Goal: Task Accomplishment & Management: Manage account settings

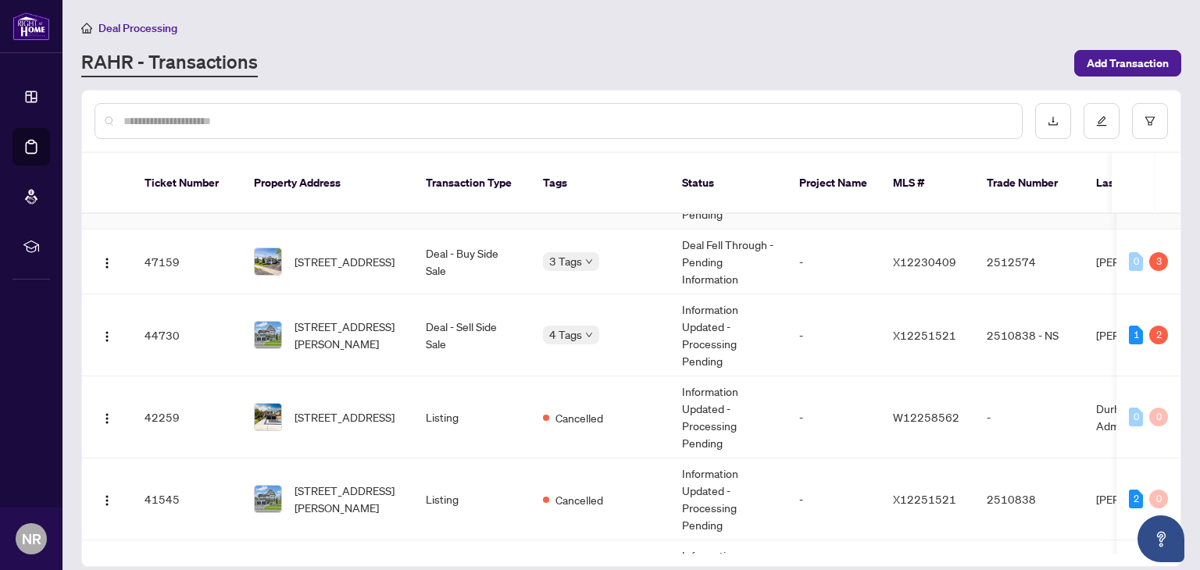
scroll to position [139, 0]
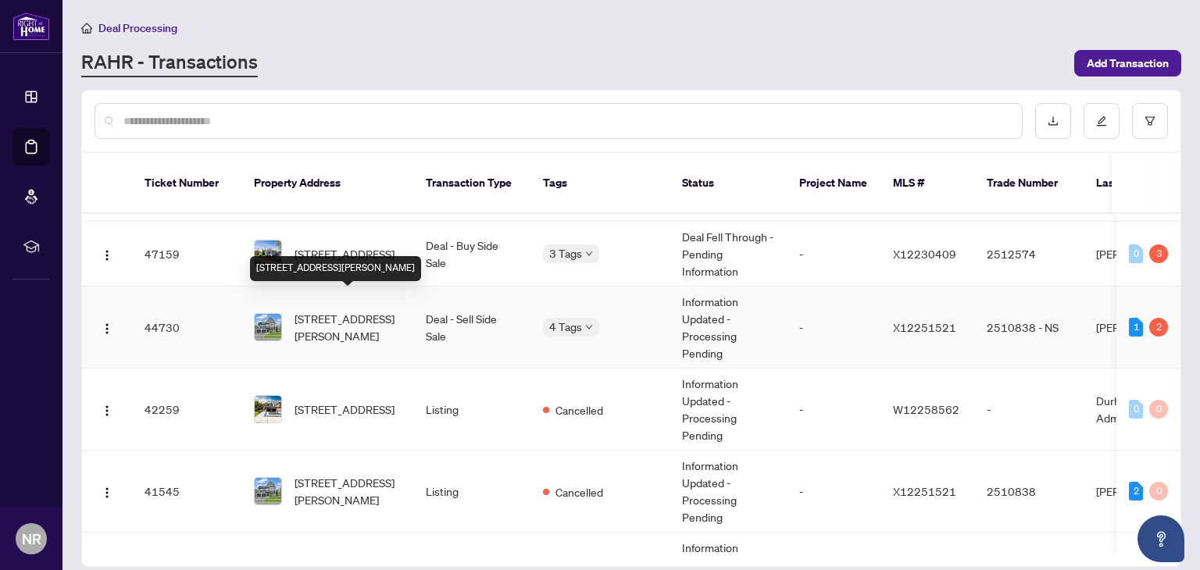
click at [325, 310] on span "[STREET_ADDRESS][PERSON_NAME]" at bounding box center [347, 327] width 106 height 34
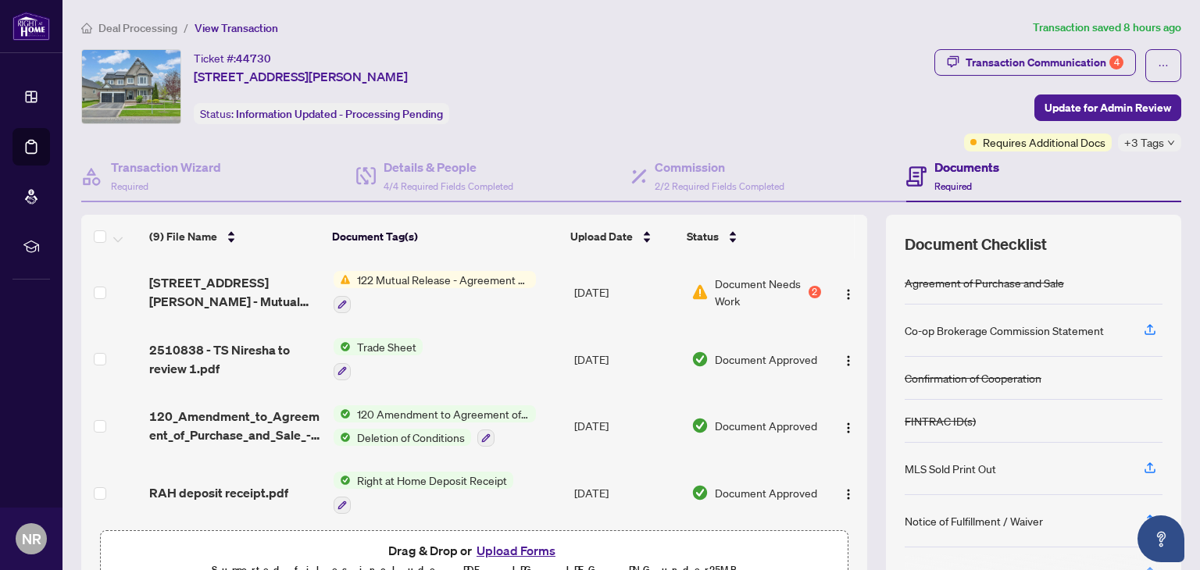
click at [805, 295] on div "Document Needs Work 2" at bounding box center [756, 292] width 130 height 34
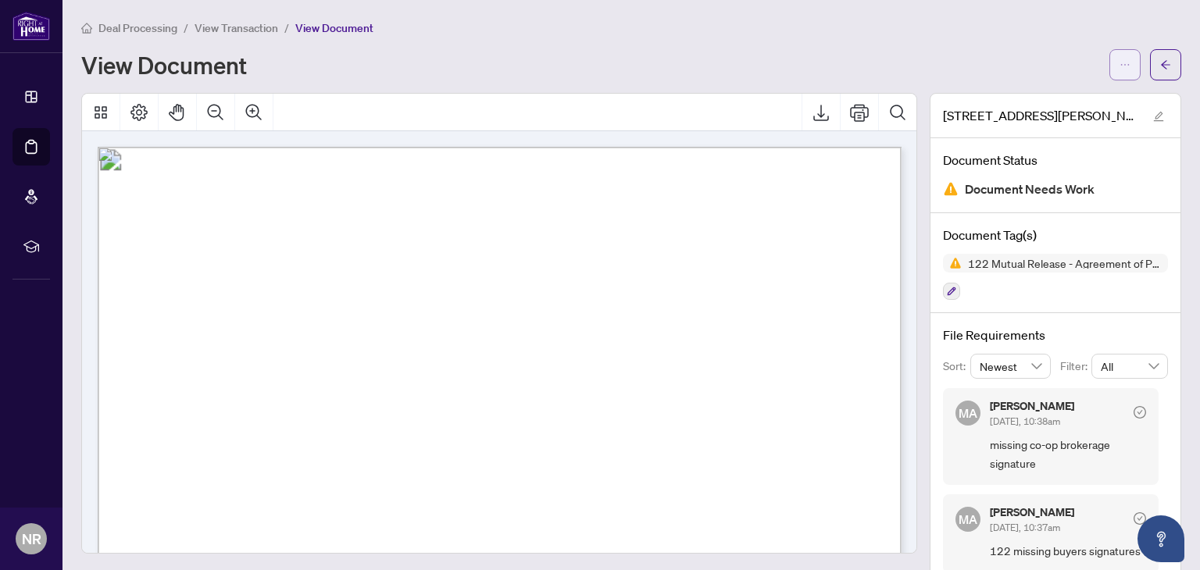
click at [1116, 64] on button "button" at bounding box center [1124, 64] width 31 height 31
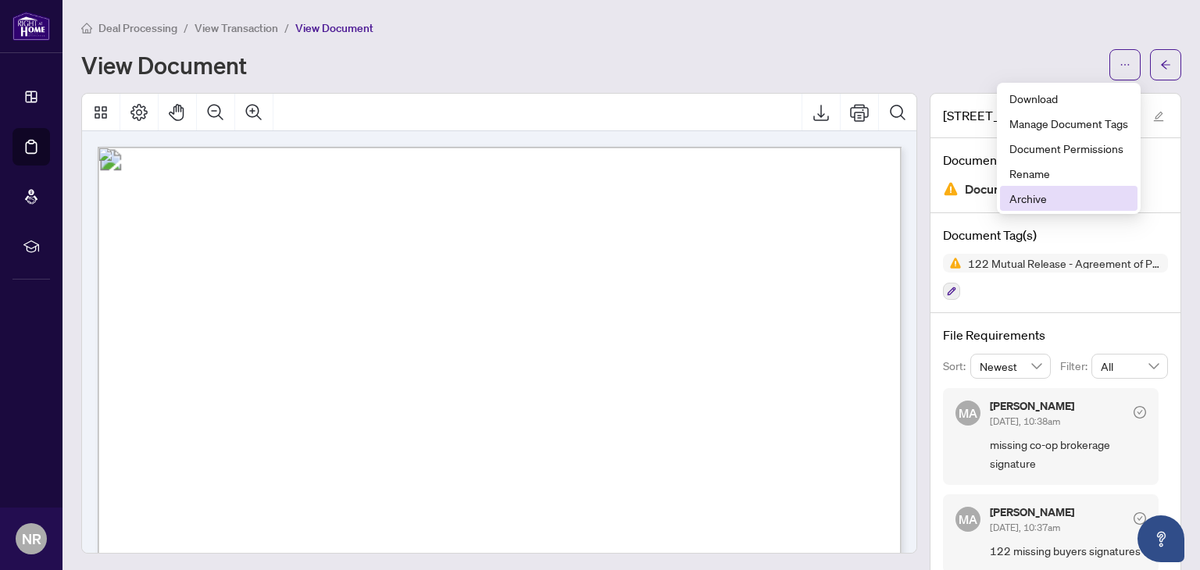
click at [1040, 198] on span "Archive" at bounding box center [1068, 198] width 119 height 17
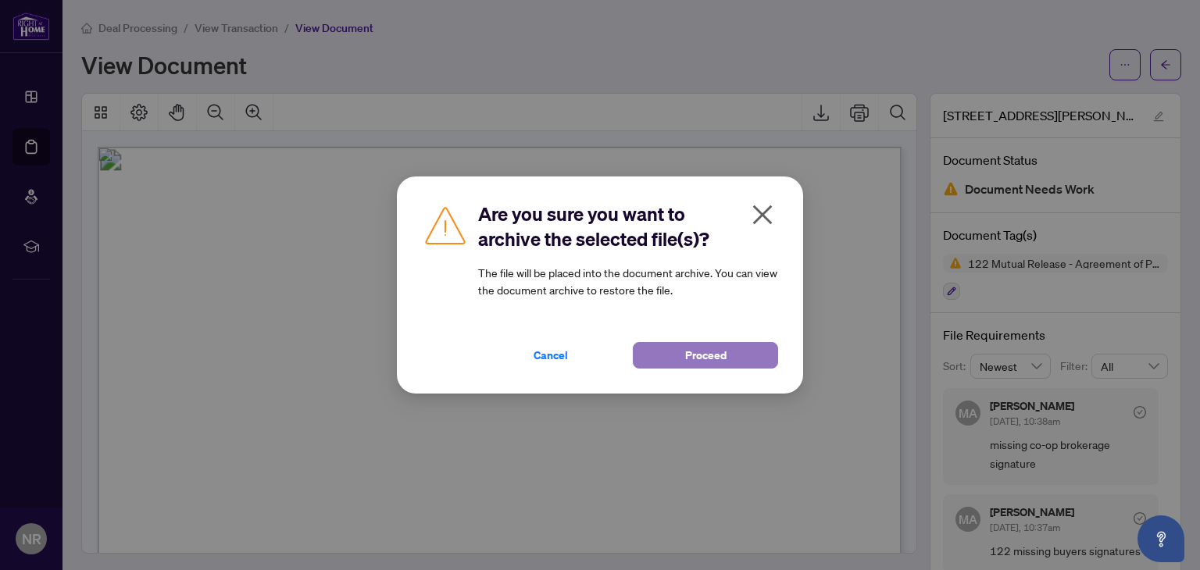
click at [680, 364] on button "Proceed" at bounding box center [705, 355] width 145 height 27
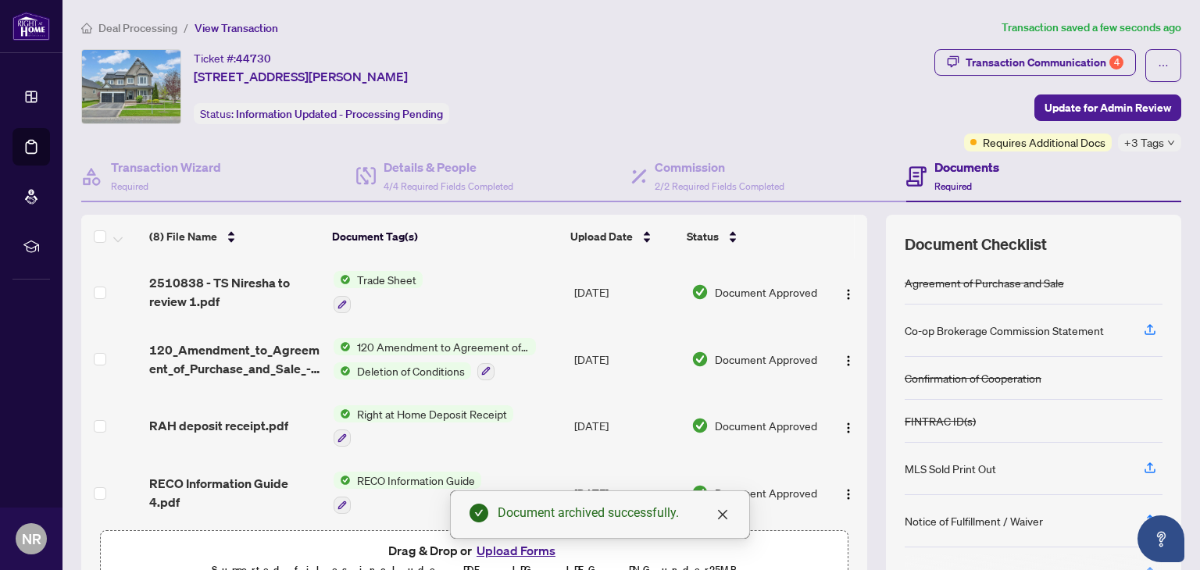
click at [519, 552] on button "Upload Forms" at bounding box center [516, 551] width 88 height 20
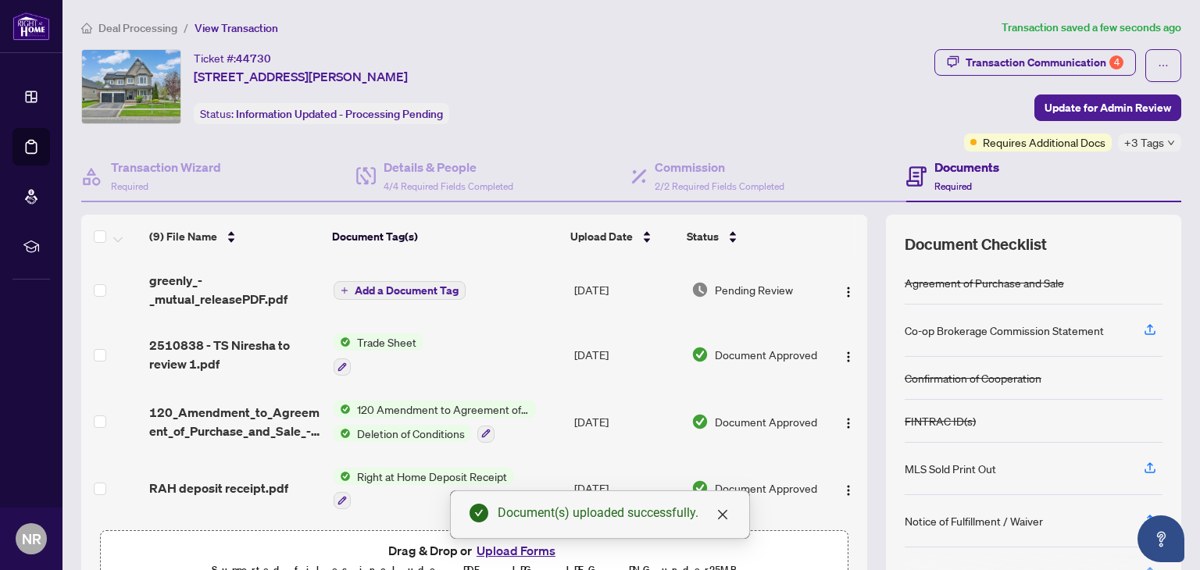
click at [389, 290] on span "Add a Document Tag" at bounding box center [407, 290] width 104 height 11
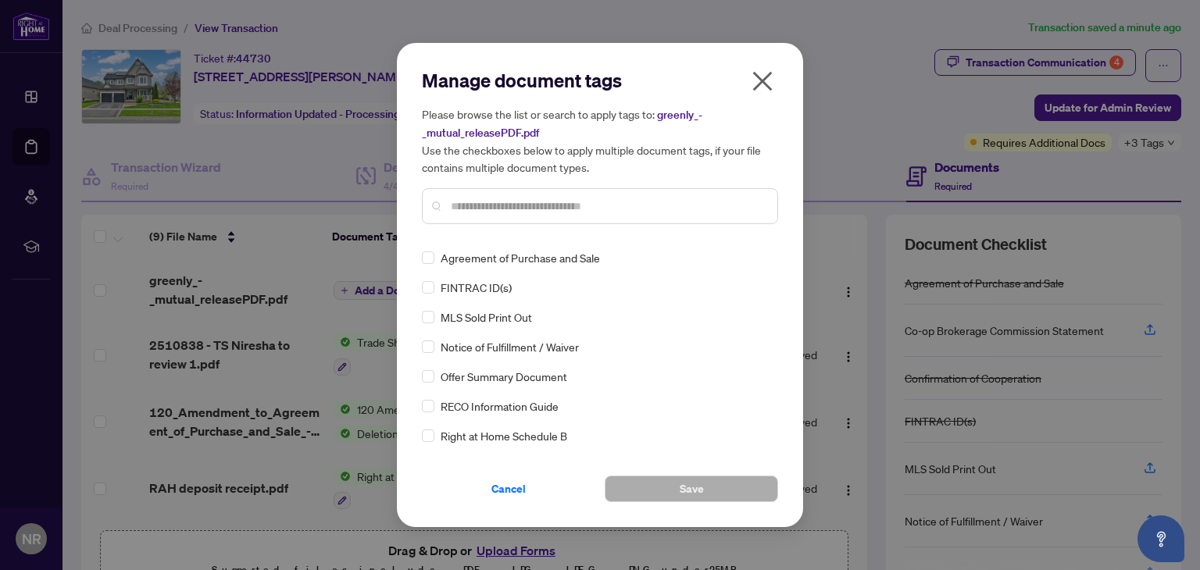
click at [515, 209] on input "text" at bounding box center [608, 206] width 314 height 17
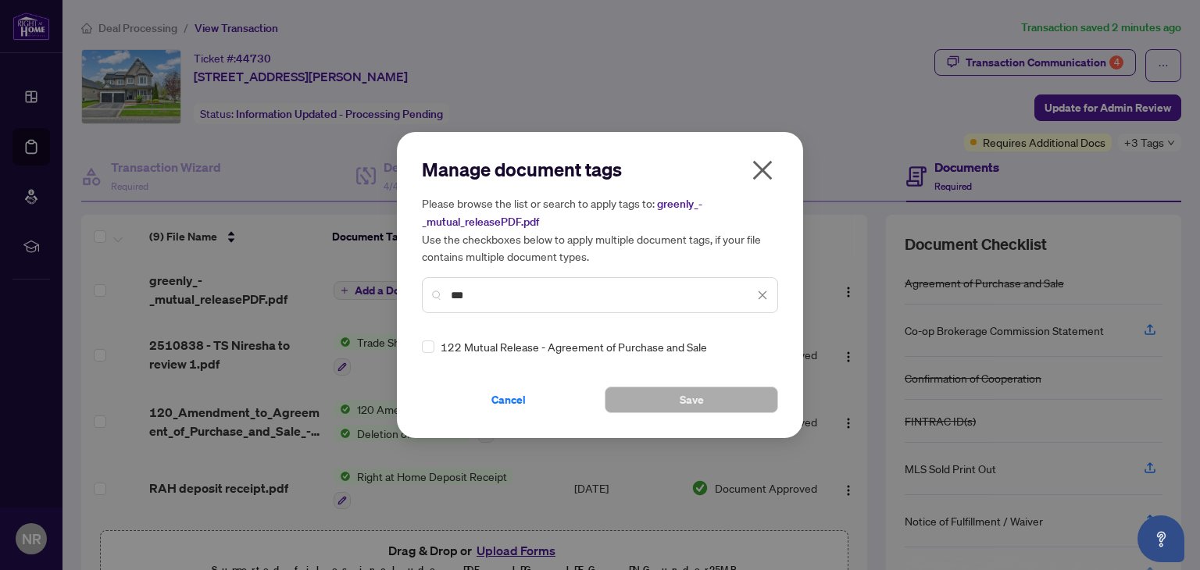
type input "***"
click at [682, 401] on span "Save" at bounding box center [692, 399] width 24 height 25
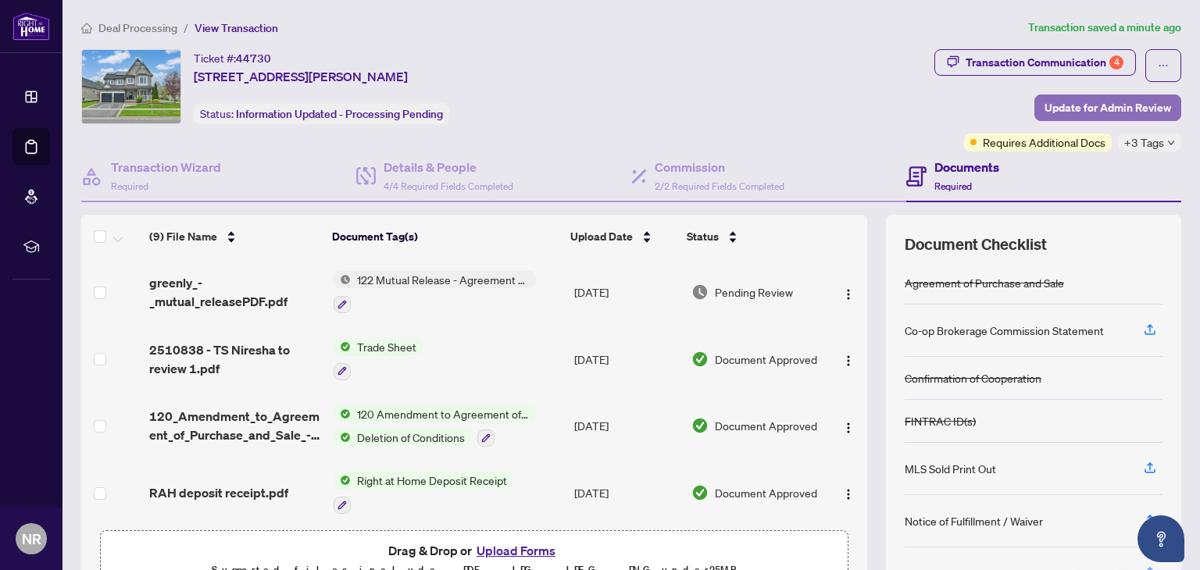
click at [1119, 109] on span "Update for Admin Review" at bounding box center [1107, 107] width 127 height 25
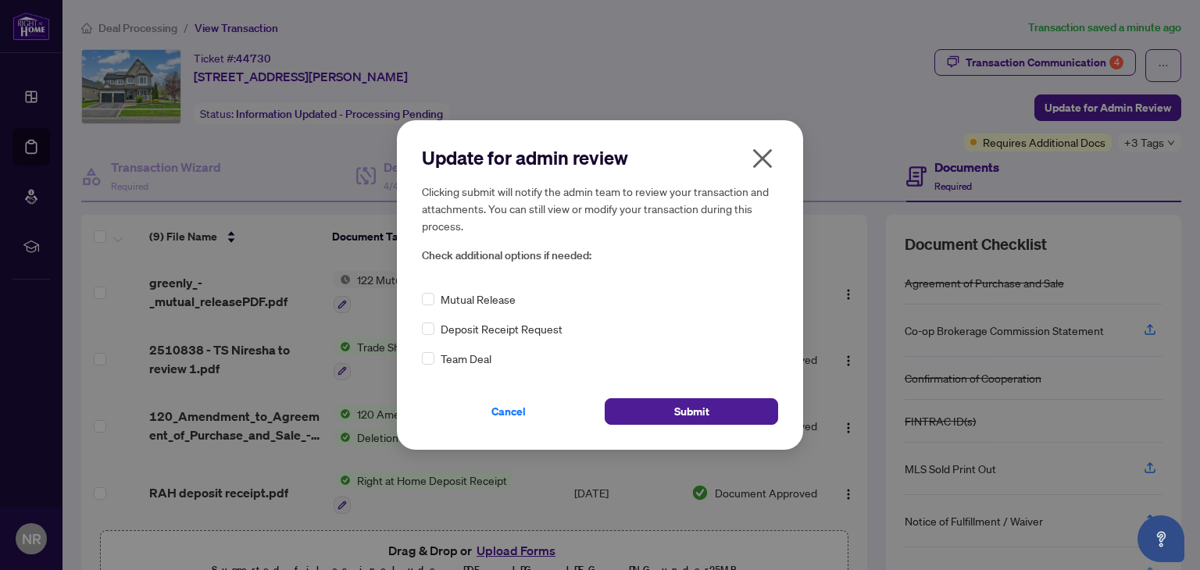
click at [459, 298] on span "Mutual Release" at bounding box center [478, 299] width 75 height 17
click at [672, 416] on button "Submit" at bounding box center [691, 411] width 173 height 27
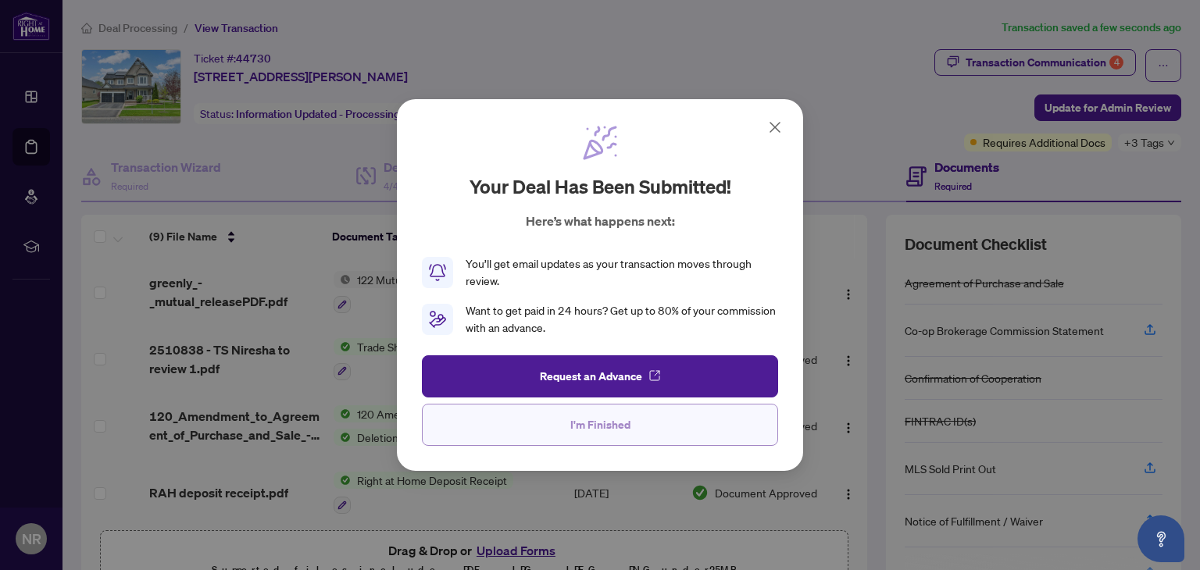
click at [561, 430] on button "I'm Finished" at bounding box center [600, 425] width 356 height 42
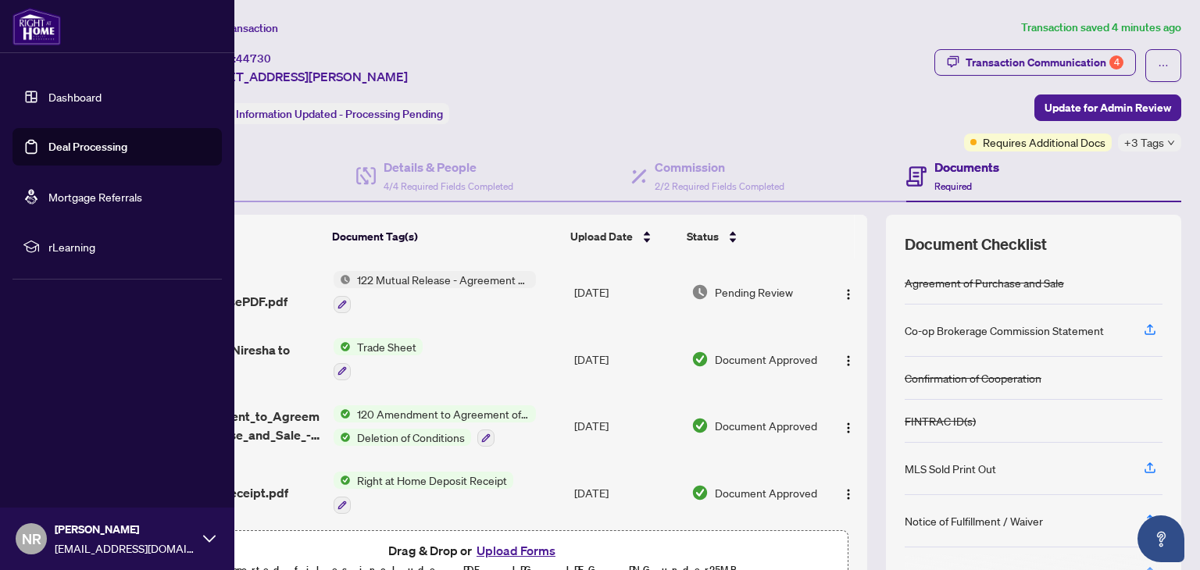
click at [48, 151] on link "Deal Processing" at bounding box center [87, 147] width 79 height 14
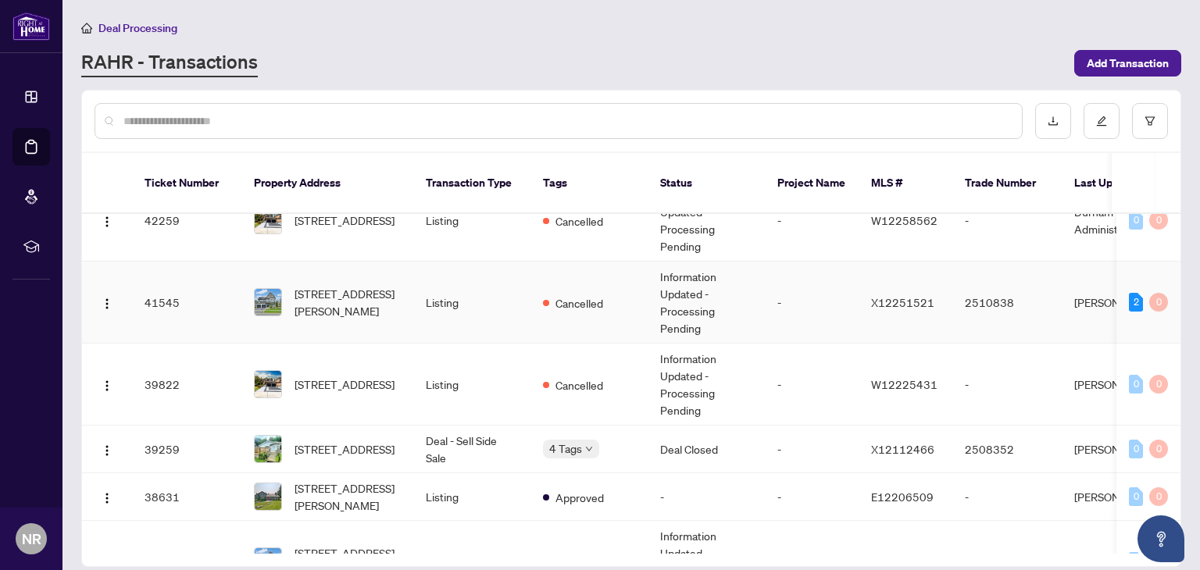
scroll to position [339, 0]
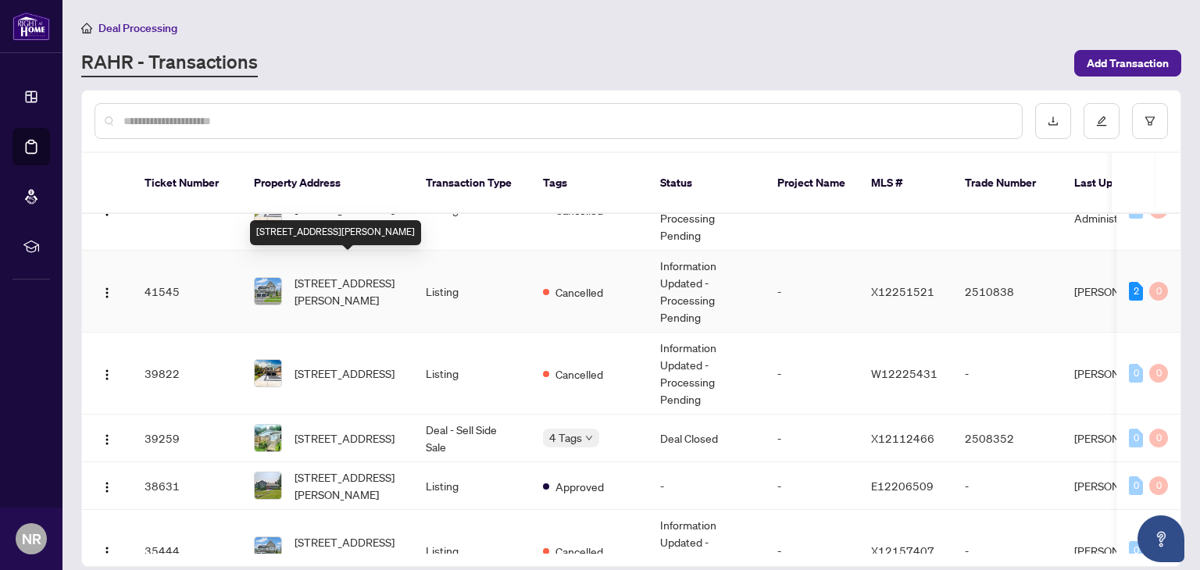
click at [344, 274] on span "[STREET_ADDRESS][PERSON_NAME]" at bounding box center [347, 291] width 106 height 34
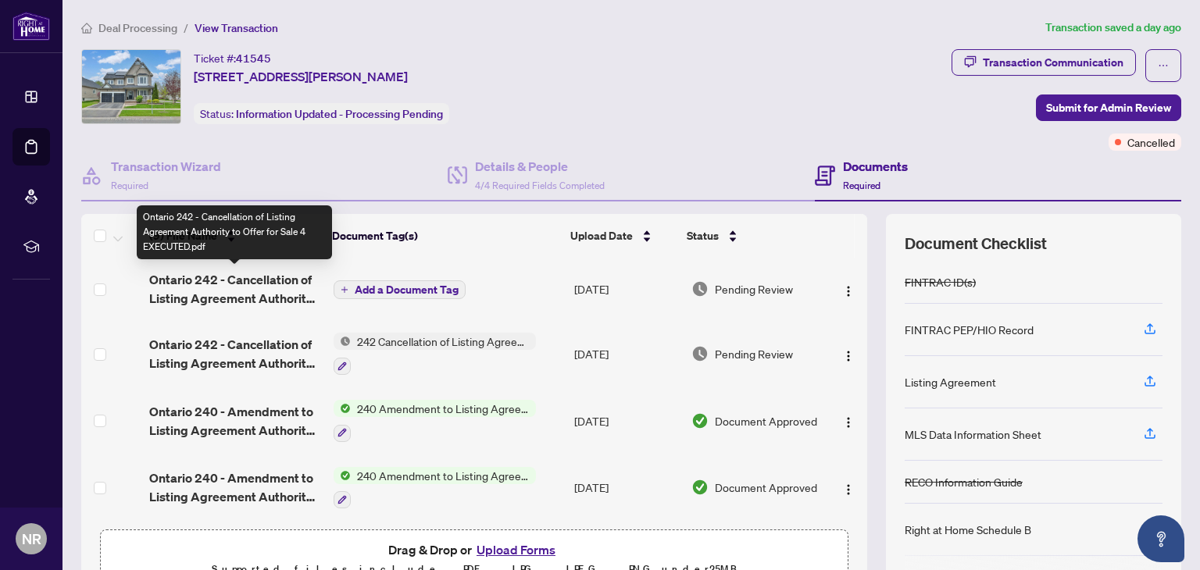
click at [242, 296] on span "Ontario 242 - Cancellation of Listing Agreement Authority to Offer for Sale 4 E…" at bounding box center [234, 288] width 171 height 37
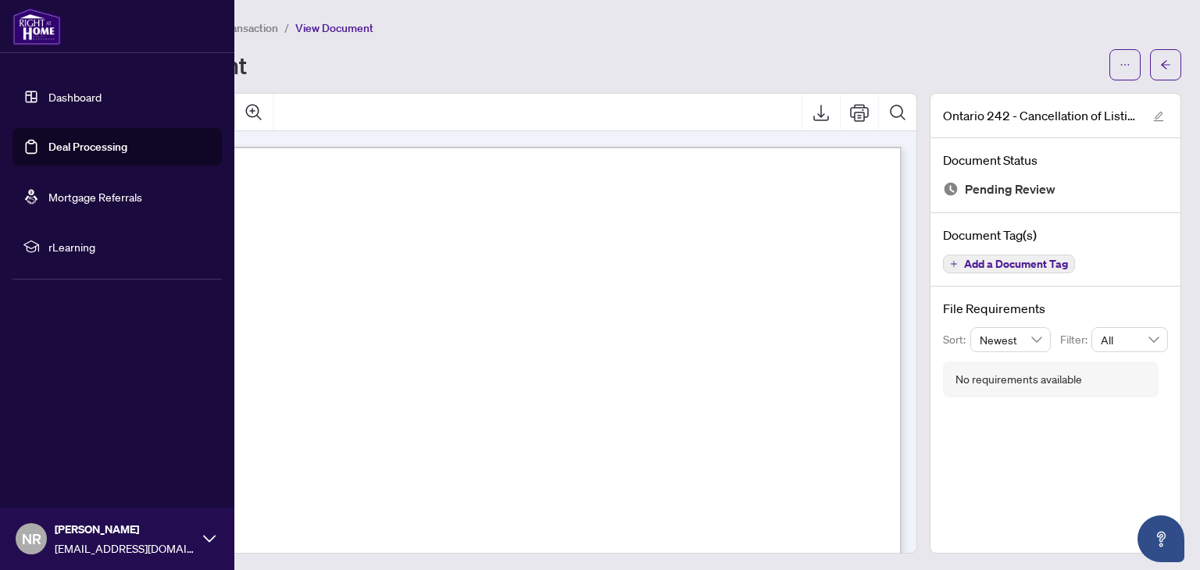
click at [53, 149] on link "Deal Processing" at bounding box center [87, 147] width 79 height 14
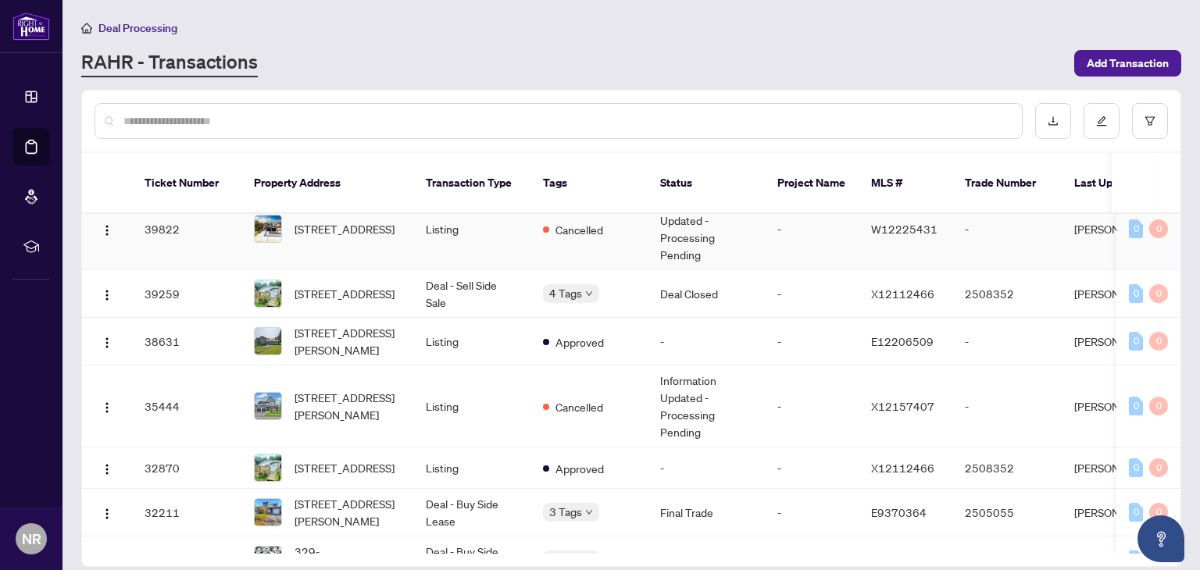
scroll to position [495, 0]
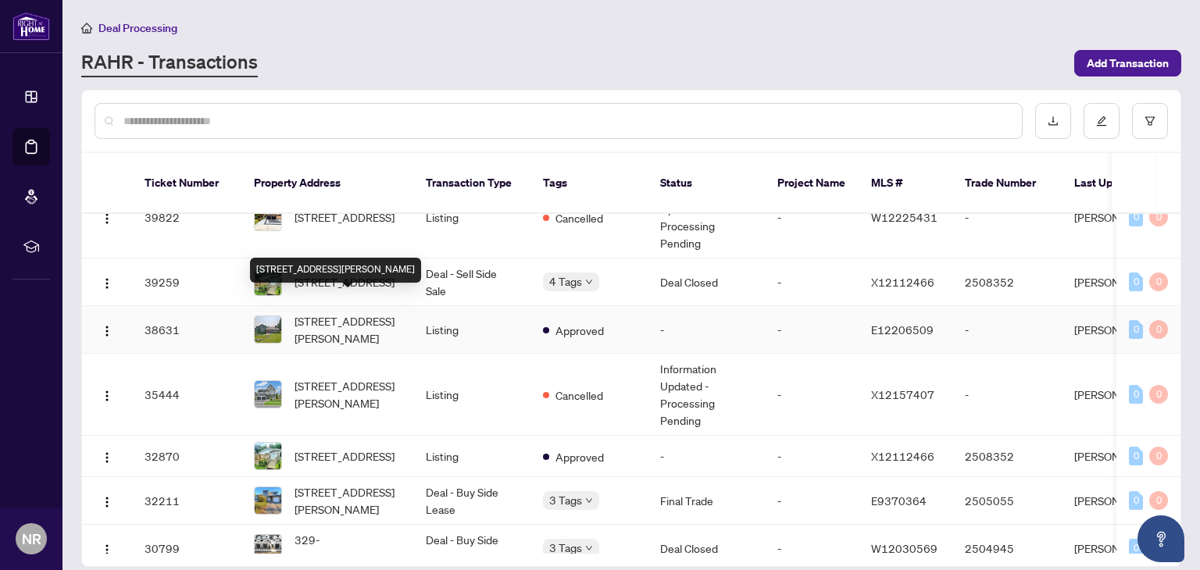
click at [365, 312] on span "[STREET_ADDRESS][PERSON_NAME]" at bounding box center [347, 329] width 106 height 34
